Goal: Task Accomplishment & Management: Use online tool/utility

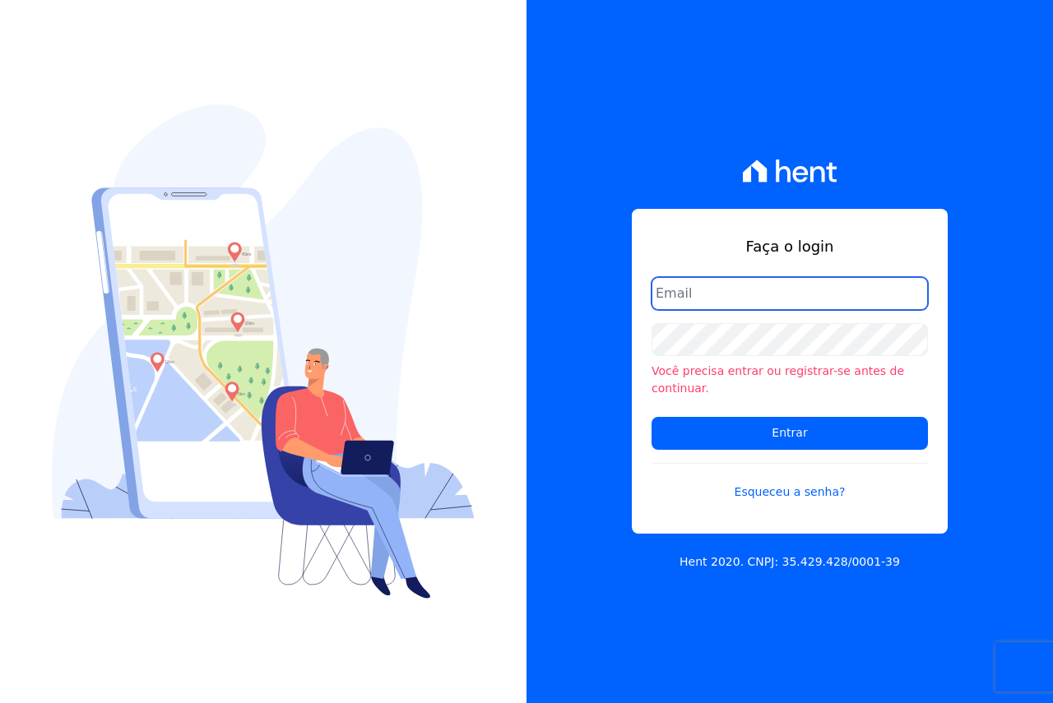
click at [762, 306] on input "email" at bounding box center [790, 293] width 276 height 33
type input "[EMAIL_ADDRESS][DOMAIN_NAME]"
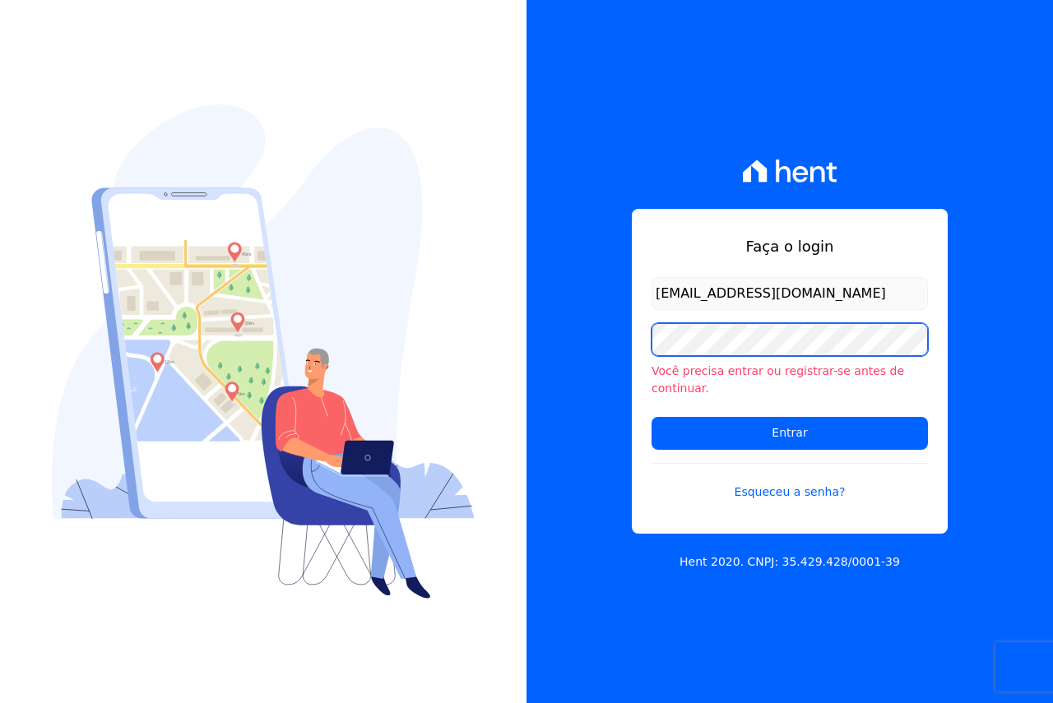
click at [652, 417] on input "Entrar" at bounding box center [790, 433] width 276 height 33
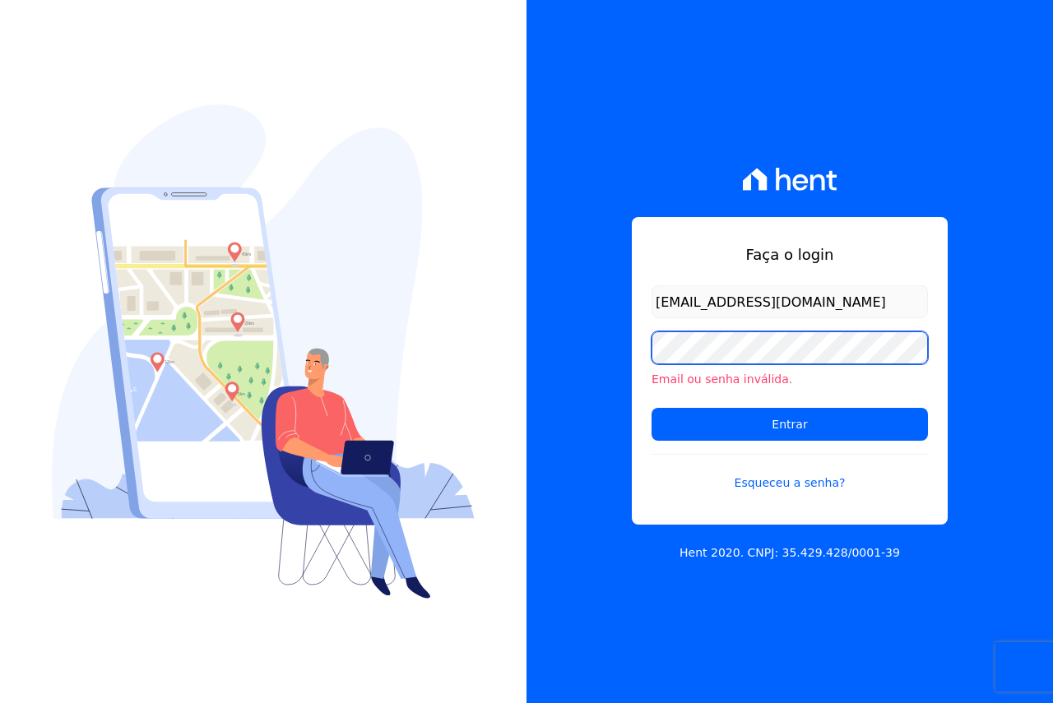
click at [652, 408] on input "Entrar" at bounding box center [790, 424] width 276 height 33
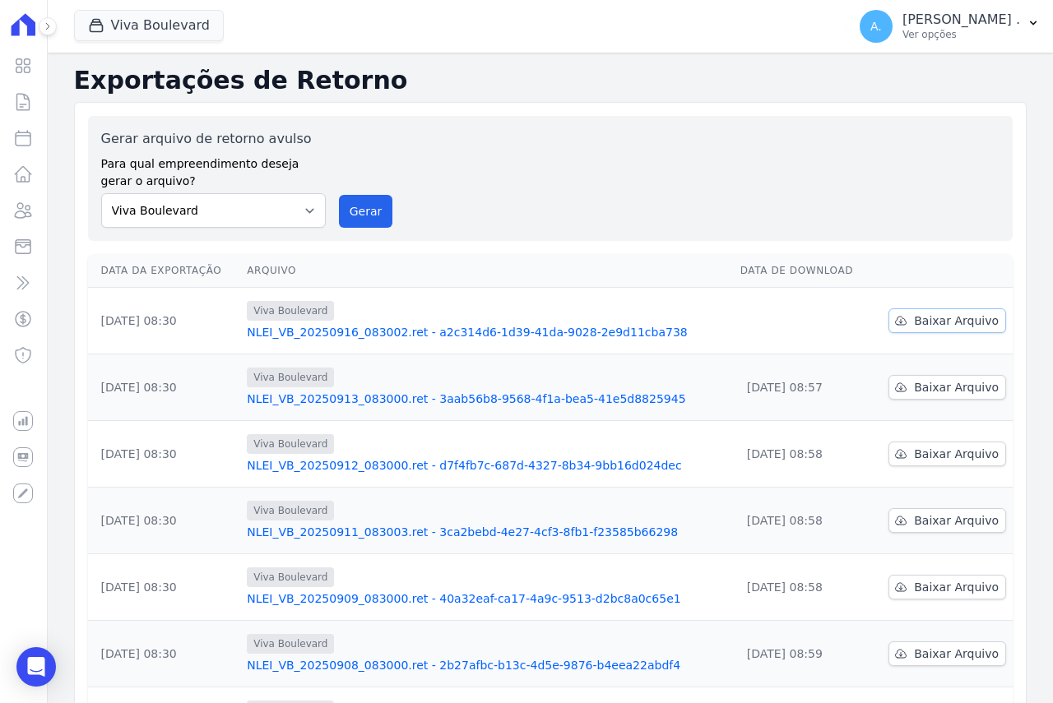
click at [933, 313] on span "Baixar Arquivo" at bounding box center [956, 321] width 85 height 16
click at [997, 22] on p "Andreza ." at bounding box center [962, 20] width 118 height 16
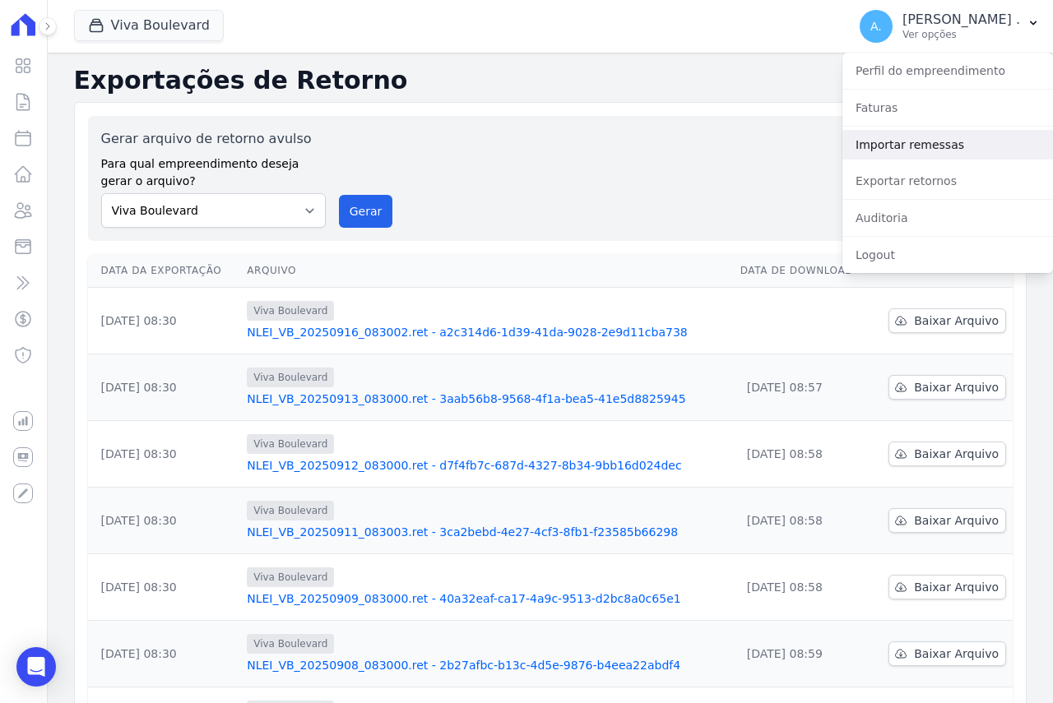
click at [921, 150] on link "Importar remessas" at bounding box center [947, 145] width 211 height 30
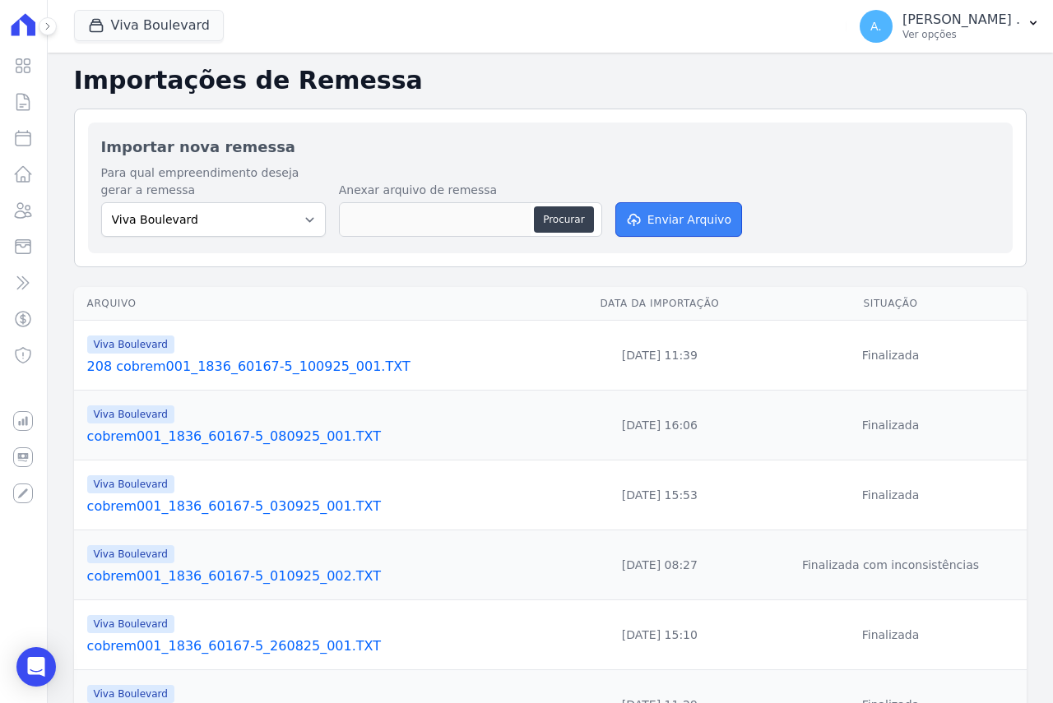
click at [663, 203] on button "Enviar Arquivo" at bounding box center [678, 219] width 127 height 35
click at [555, 217] on button "Procurar" at bounding box center [563, 220] width 59 height 26
click at [657, 212] on button "Enviar Arquivo" at bounding box center [678, 219] width 127 height 35
click at [563, 213] on button "Procurar" at bounding box center [563, 220] width 59 height 26
click at [637, 224] on icon "submit" at bounding box center [632, 219] width 16 height 13
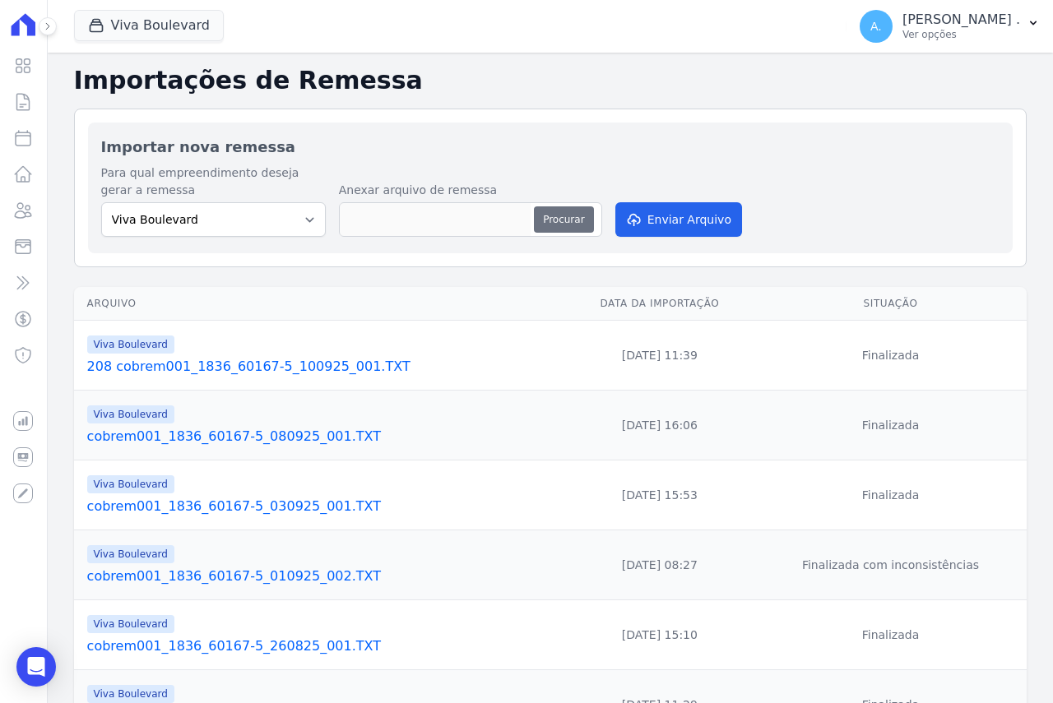
click at [556, 225] on button "Procurar" at bounding box center [563, 220] width 59 height 26
type input "cobrem001_1836_60167-5_160925_001.TXT"
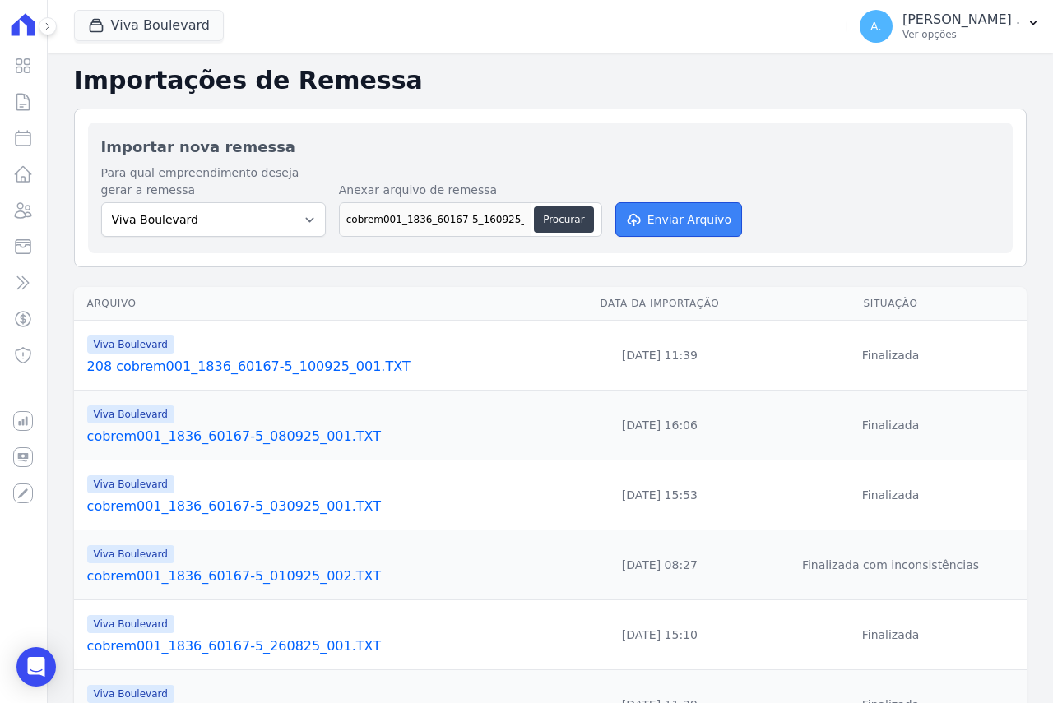
click at [655, 216] on button "Enviar Arquivo" at bounding box center [678, 219] width 127 height 35
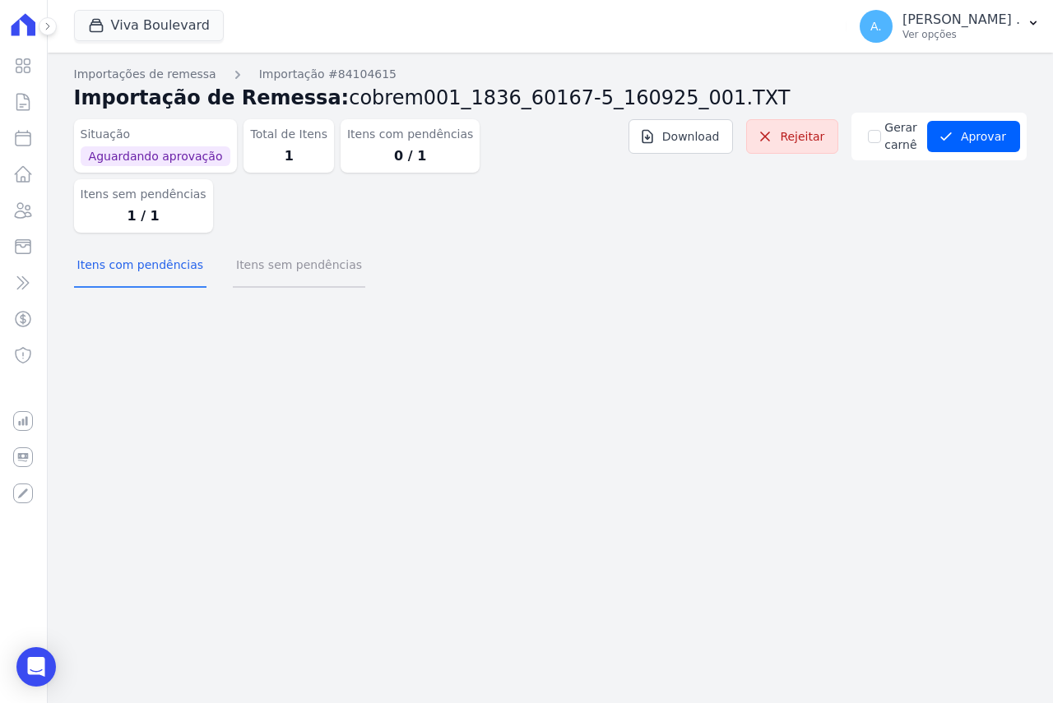
click at [274, 245] on button "Itens sem pendências" at bounding box center [299, 266] width 132 height 43
click at [266, 245] on button "Itens sem pendências" at bounding box center [299, 266] width 132 height 43
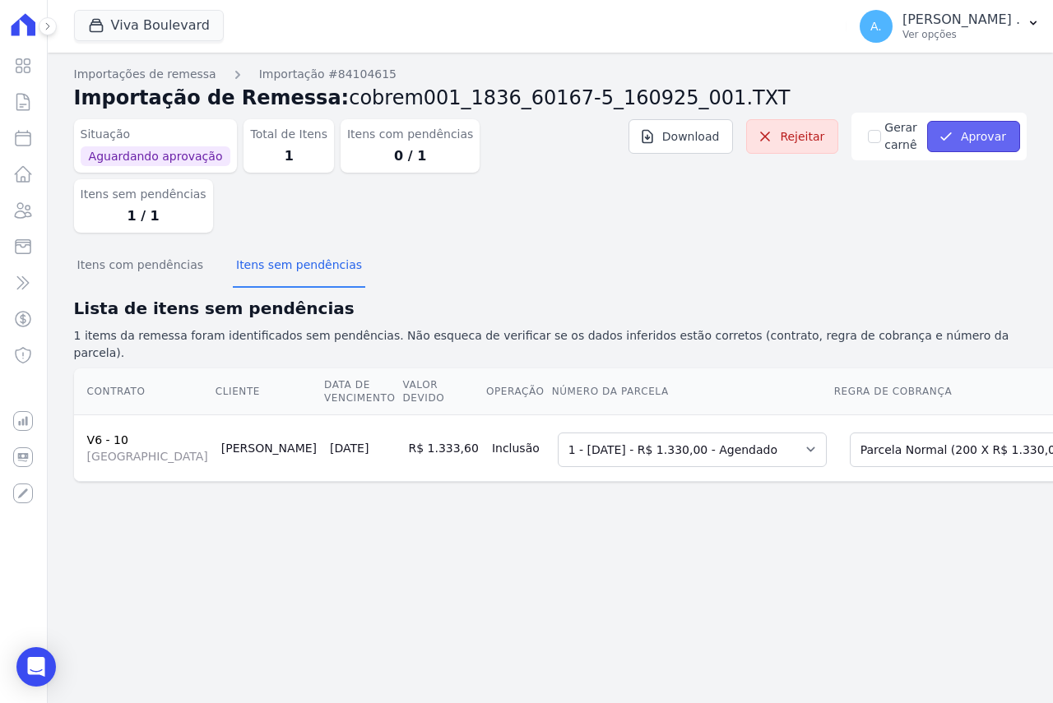
click at [967, 140] on button "Aprovar" at bounding box center [973, 136] width 93 height 31
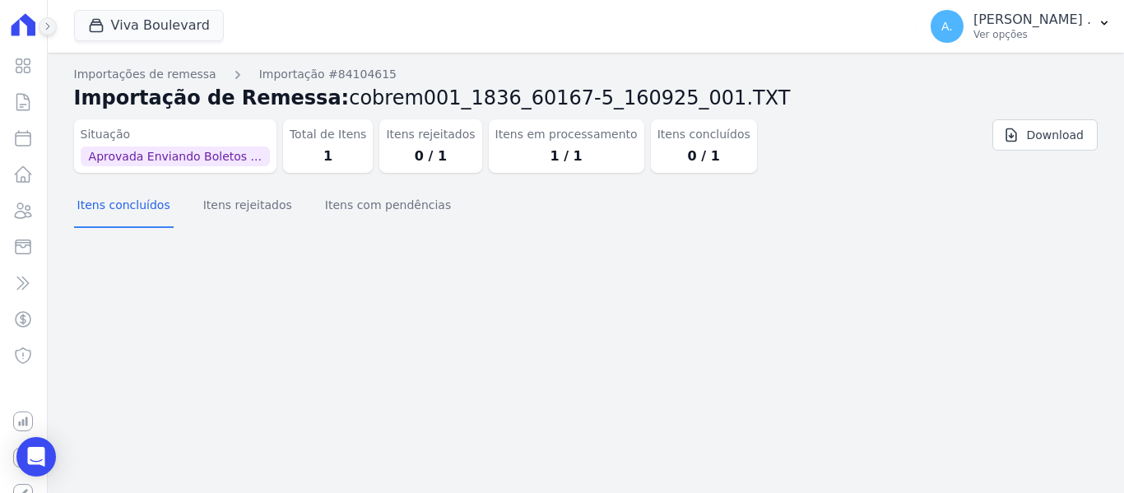
click at [46, 24] on icon at bounding box center [48, 26] width 10 height 10
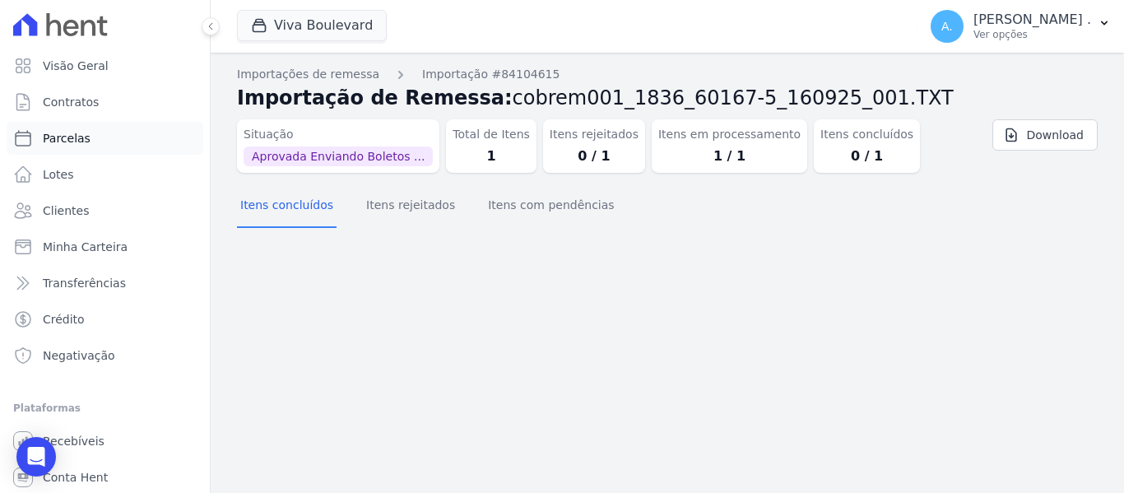
click at [74, 138] on span "Parcelas" at bounding box center [67, 138] width 48 height 16
select select
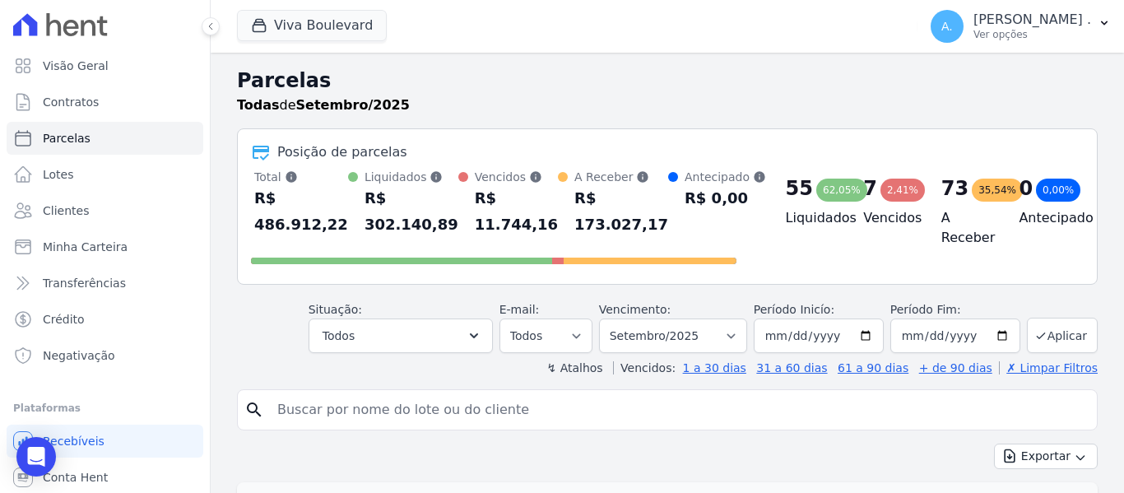
click at [335, 402] on input "search" at bounding box center [678, 409] width 823 height 33
type input "warley"
select select
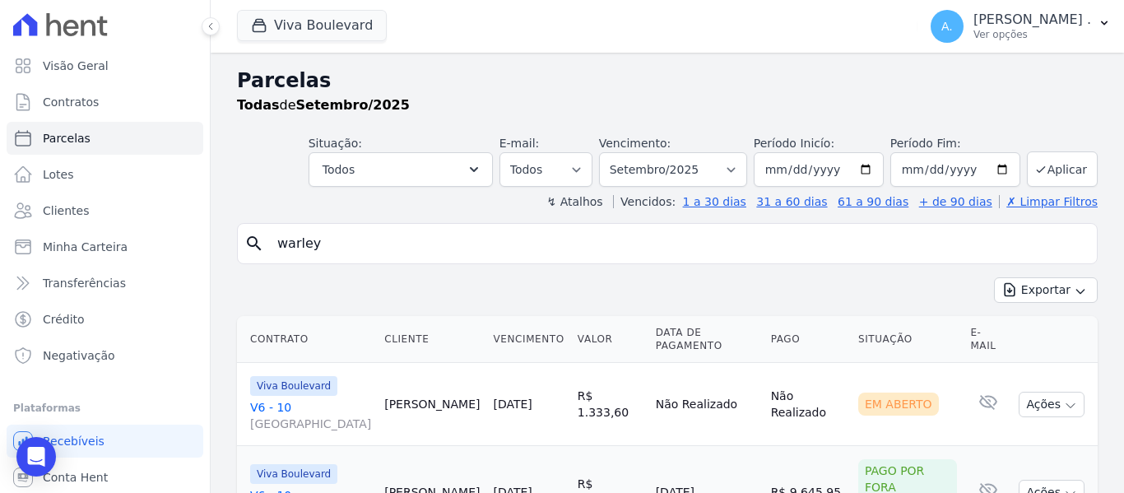
scroll to position [73, 0]
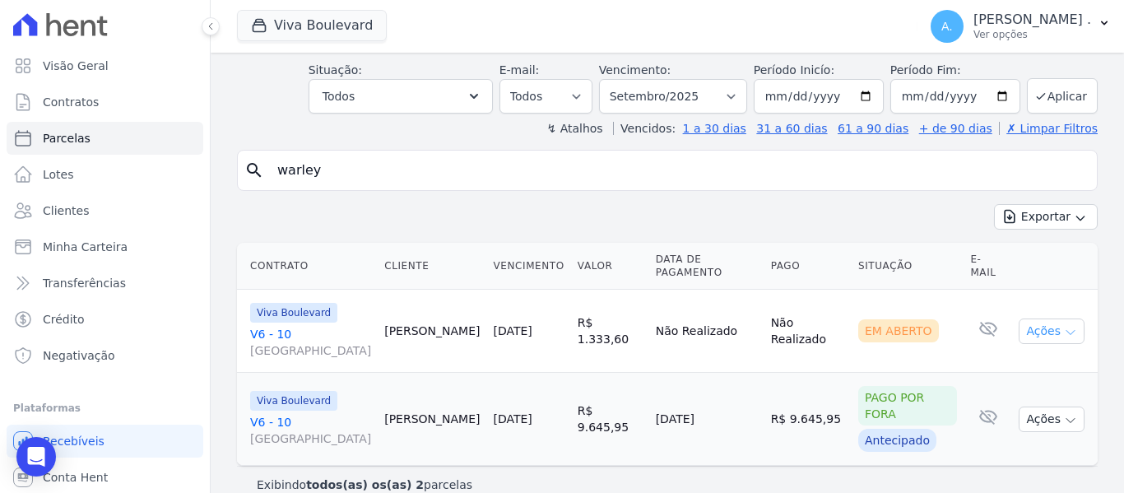
click at [1039, 318] on button "Ações" at bounding box center [1052, 331] width 66 height 26
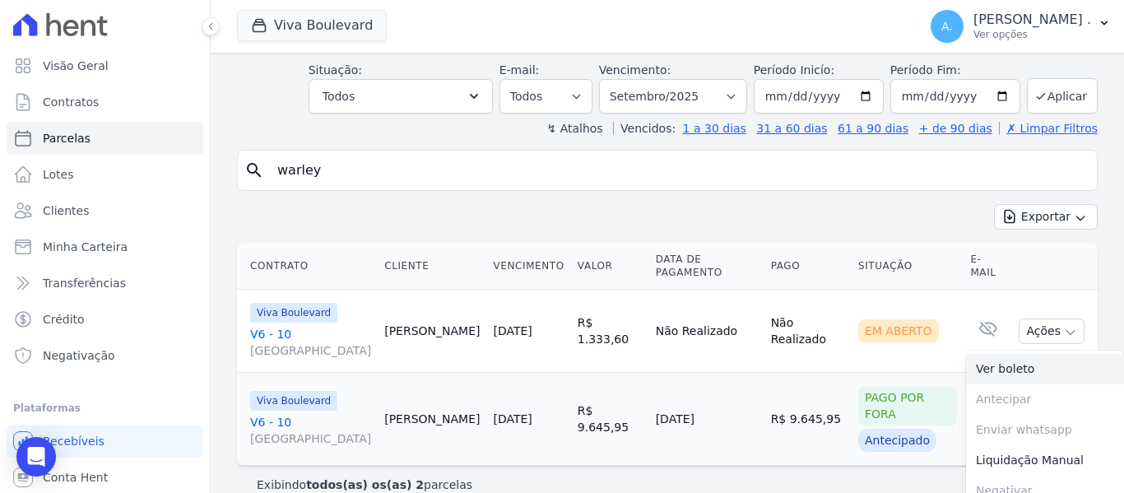
click at [986, 356] on link "Ver boleto" at bounding box center [1045, 369] width 158 height 30
